Goal: Task Accomplishment & Management: Complete application form

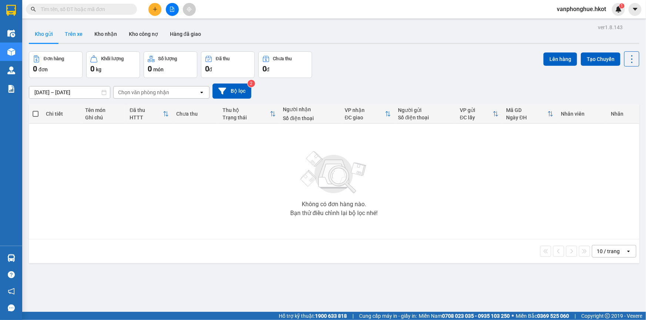
click at [78, 34] on button "Trên xe" at bounding box center [74, 34] width 30 height 18
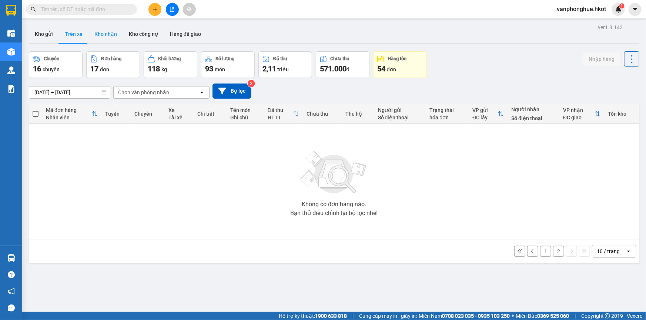
click at [107, 33] on button "Kho nhận" at bounding box center [105, 34] width 34 height 18
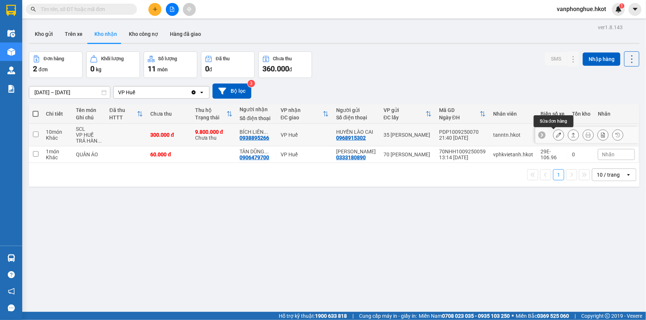
click at [556, 133] on icon at bounding box center [558, 134] width 5 height 5
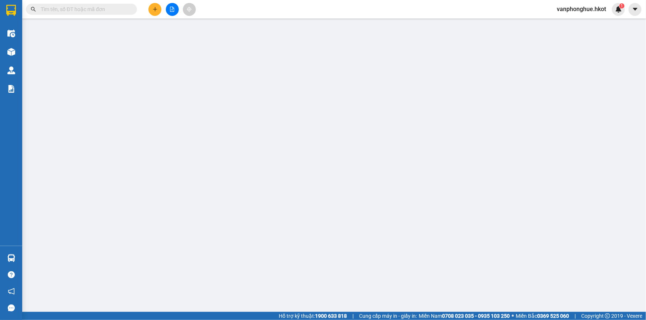
type input "0968915302"
type input "HUYỀN LÀO CAI"
type input "0938895266"
type input "BÍCH LIÊN HUẾ"
type input "300.000"
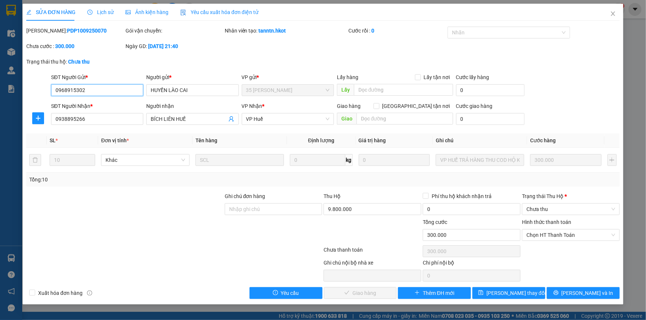
click at [574, 242] on div "Hình thức thanh toán Chọn HT Thanh Toán" at bounding box center [571, 231] width 98 height 26
click at [558, 234] on span "Chọn HT Thanh Toán" at bounding box center [570, 235] width 89 height 11
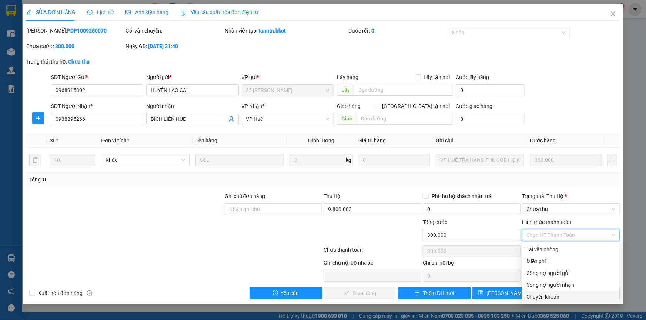
click at [547, 296] on div "Chuyển khoản" at bounding box center [570, 297] width 89 height 8
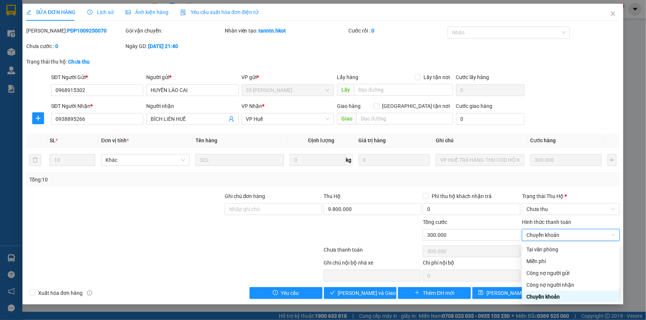
type input "0"
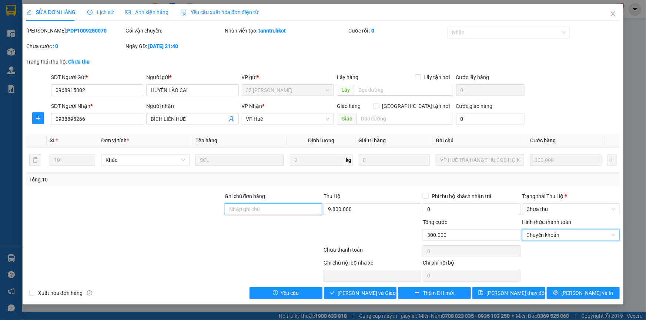
click at [289, 208] on input "Ghi chú đơn hàng" at bounding box center [274, 210] width 98 height 12
type input "Sang đã ck cho cty ngày 11/9"
click at [576, 202] on div "Trạng thái [PERSON_NAME] *" at bounding box center [571, 197] width 98 height 11
click at [575, 206] on span "Chưa thu" at bounding box center [570, 209] width 89 height 11
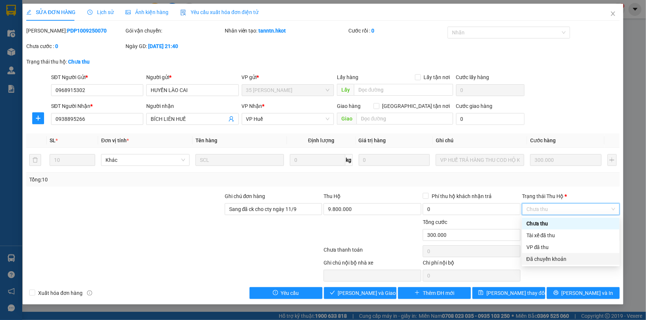
click at [556, 259] on div "Đã chuyển khoản" at bounding box center [570, 259] width 89 height 8
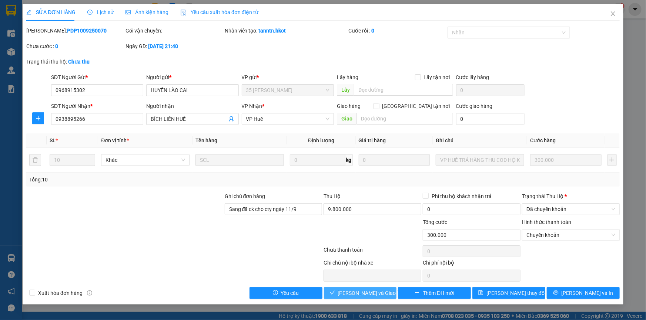
click at [362, 291] on span "[PERSON_NAME] và Giao hàng" at bounding box center [373, 293] width 71 height 8
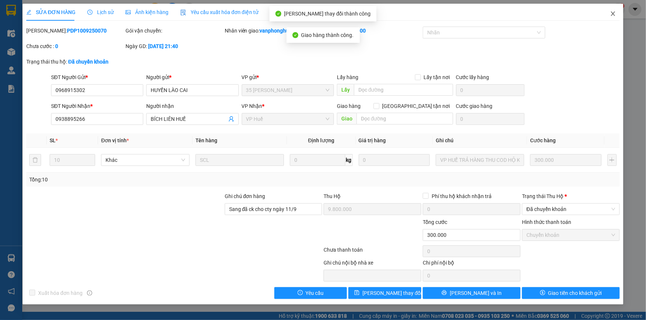
click at [613, 13] on icon "close" at bounding box center [613, 14] width 6 height 6
